Goal: Task Accomplishment & Management: Manage account settings

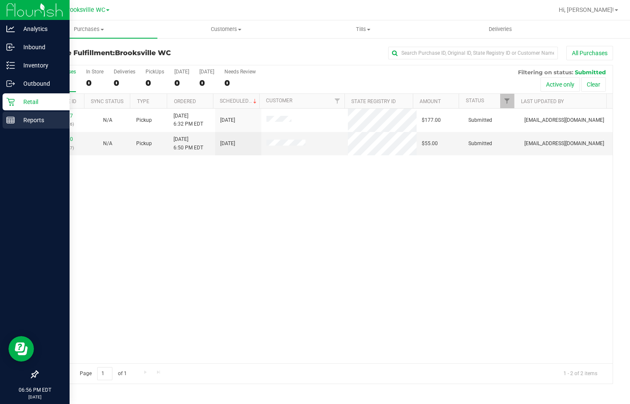
click at [31, 119] on p "Reports" at bounding box center [40, 120] width 51 height 10
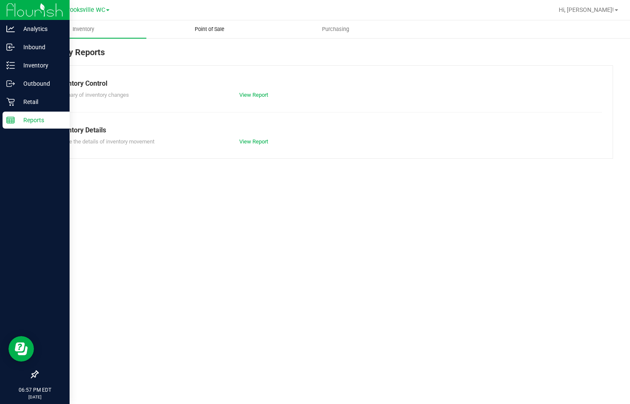
click at [218, 30] on span "Point of Sale" at bounding box center [209, 29] width 53 height 8
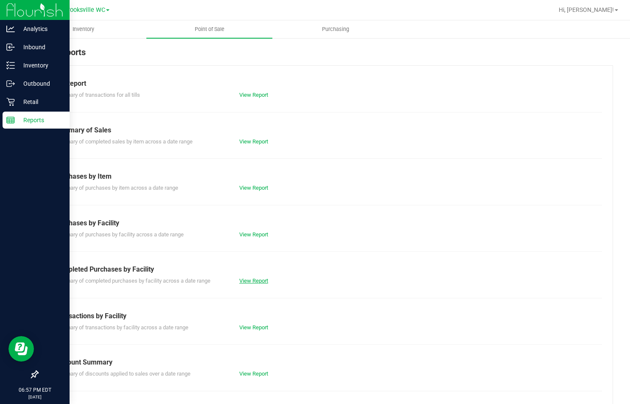
click at [262, 282] on link "View Report" at bounding box center [253, 280] width 29 height 6
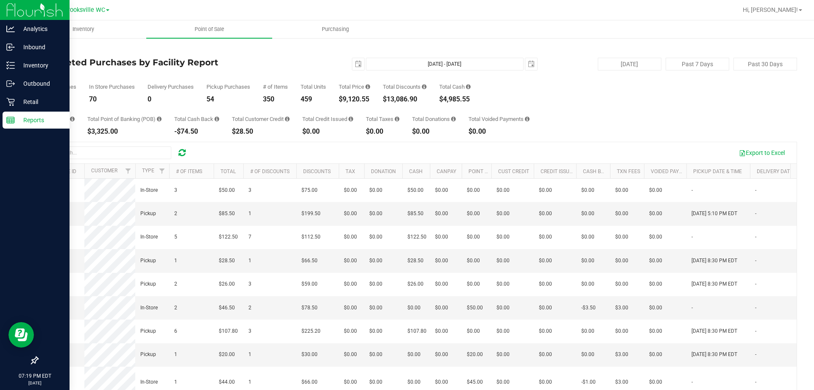
click at [137, 50] on div "Back" at bounding box center [417, 50] width 760 height 8
click at [221, 51] on div "Back" at bounding box center [417, 50] width 760 height 8
click at [15, 103] on p "Retail" at bounding box center [40, 102] width 51 height 10
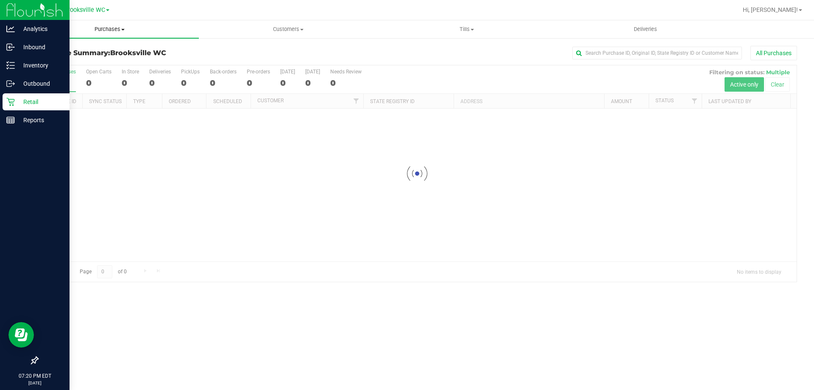
click at [109, 27] on span "Purchases" at bounding box center [109, 29] width 179 height 8
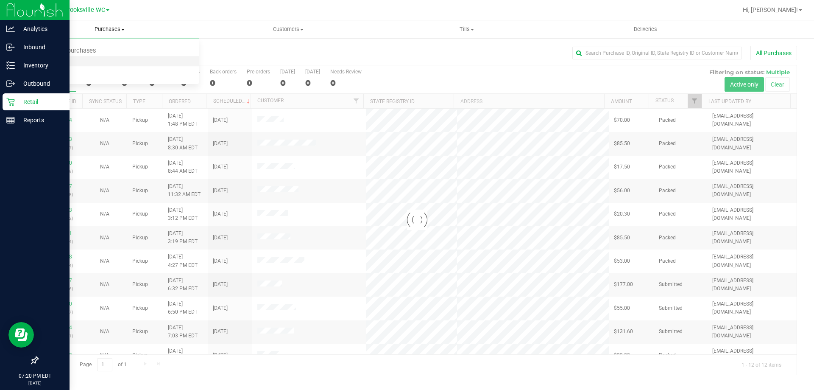
click at [99, 66] on li "Fulfillment" at bounding box center [109, 61] width 179 height 10
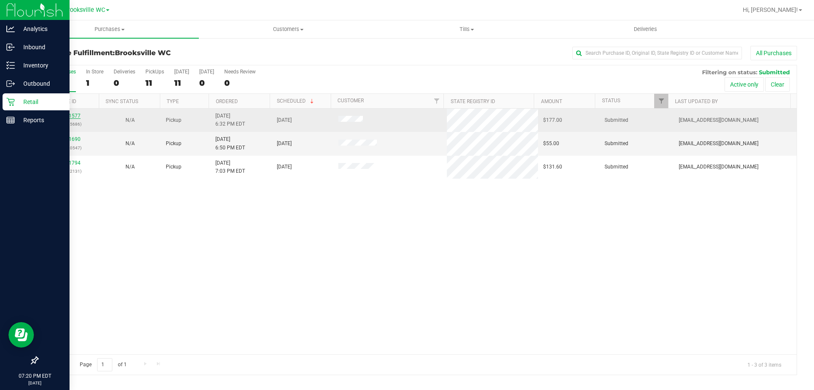
click at [71, 114] on link "11831577" at bounding box center [69, 116] width 24 height 6
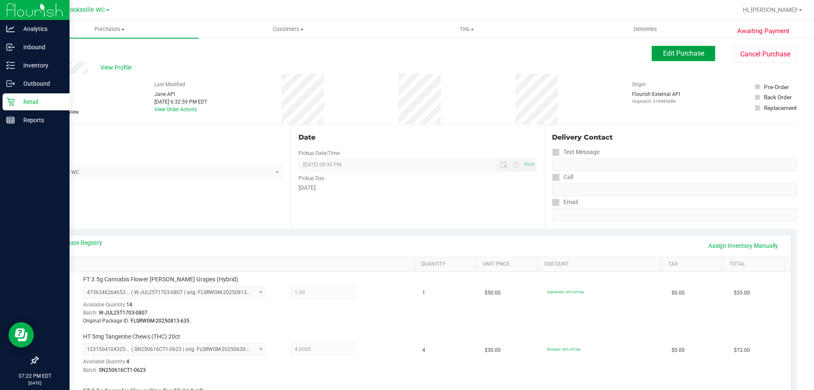
click at [629, 54] on span "Edit Purchase" at bounding box center [683, 53] width 41 height 8
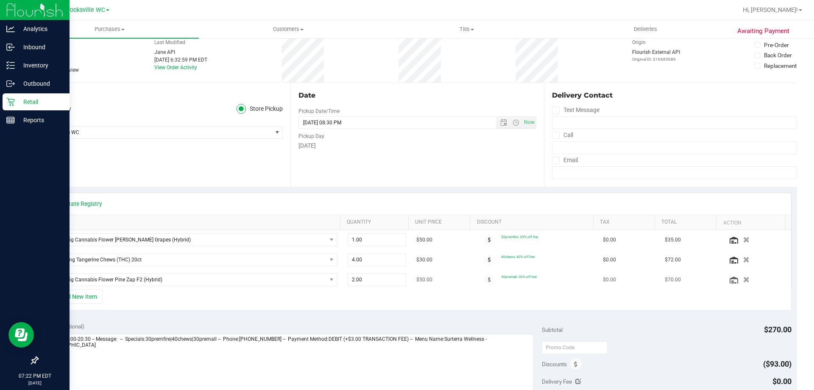
scroll to position [42, 0]
click at [629, 282] on icon "button" at bounding box center [746, 279] width 7 height 6
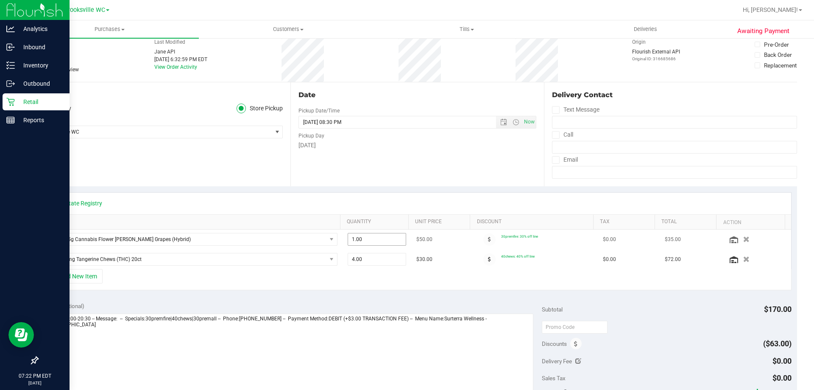
click at [360, 236] on span "1.00 1" at bounding box center [377, 239] width 59 height 13
type input "3"
type input "3.00"
click at [381, 274] on div "+ Add New Item" at bounding box center [417, 279] width 748 height 21
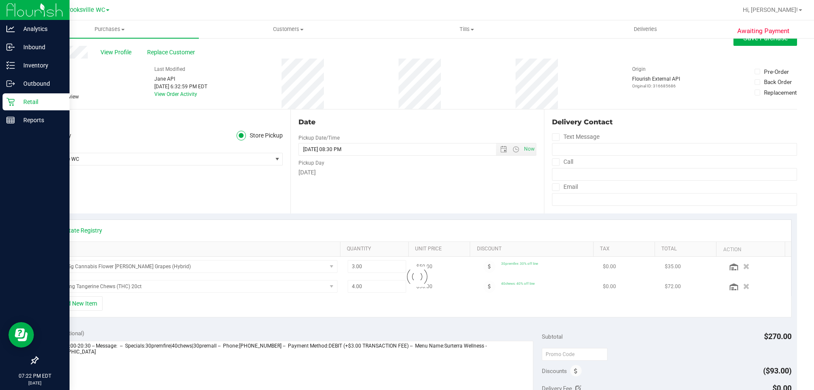
scroll to position [0, 0]
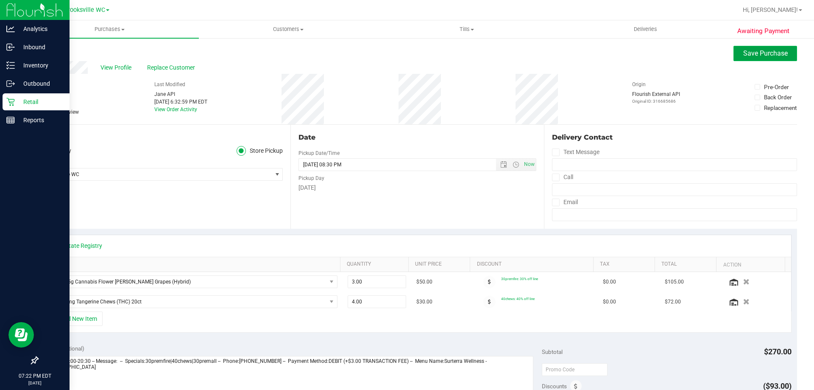
click at [629, 52] on span "Save Purchase" at bounding box center [765, 53] width 45 height 8
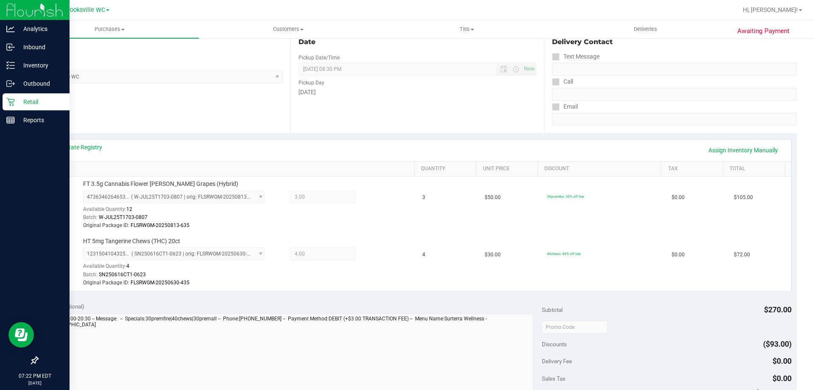
scroll to position [170, 0]
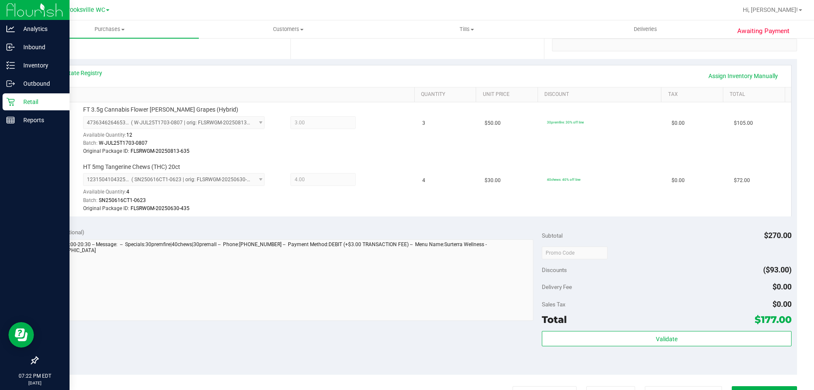
click at [629, 347] on div "Validate" at bounding box center [666, 350] width 249 height 38
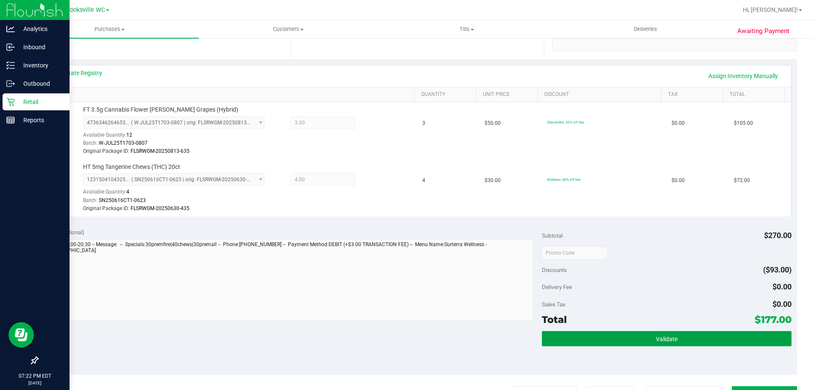
click at [629, 339] on button "Validate" at bounding box center [666, 338] width 249 height 15
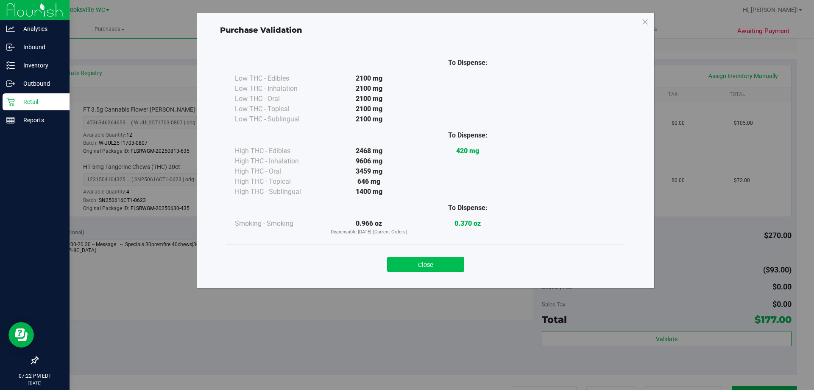
click at [441, 267] on button "Close" at bounding box center [425, 264] width 77 height 15
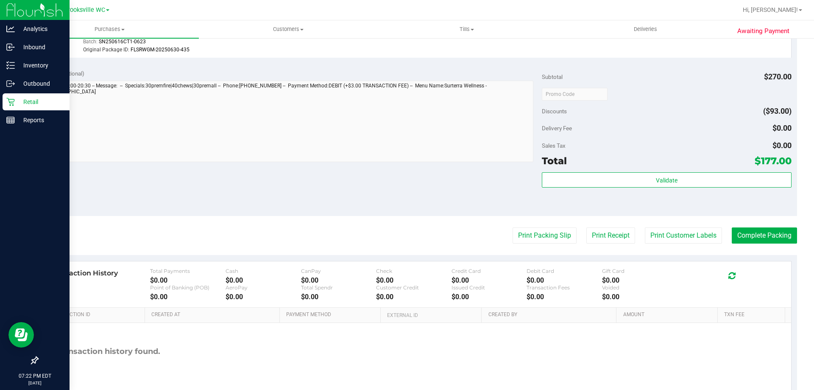
scroll to position [339, 0]
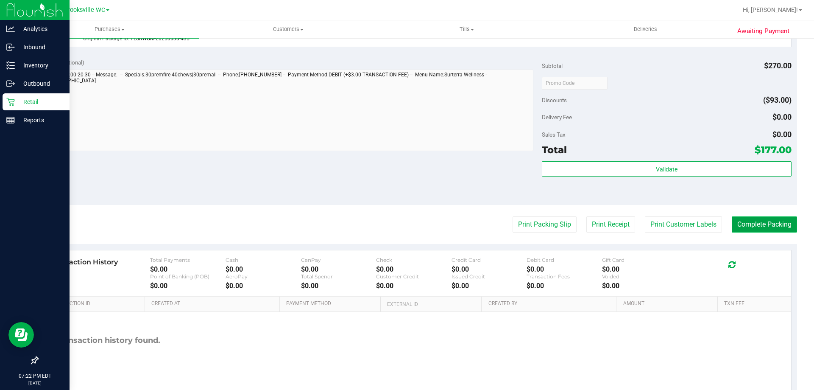
click at [629, 222] on button "Complete Packing" at bounding box center [764, 224] width 65 height 16
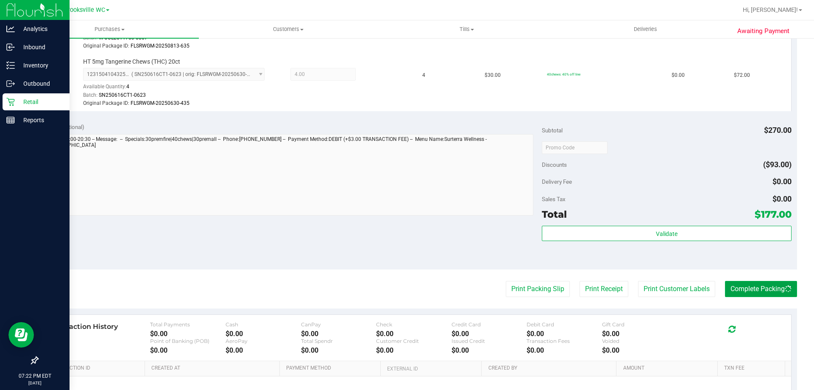
scroll to position [127, 0]
